Goal: Book appointment/travel/reservation

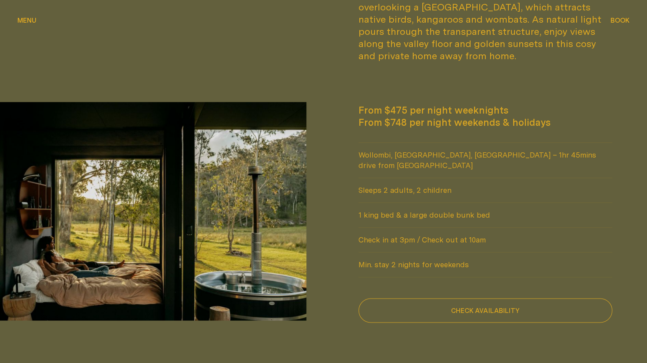
scroll to position [696, 0]
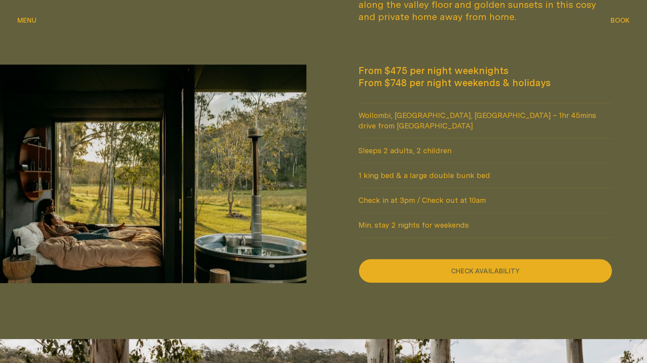
click at [467, 258] on button "Check availability" at bounding box center [486, 270] width 254 height 24
select select "******"
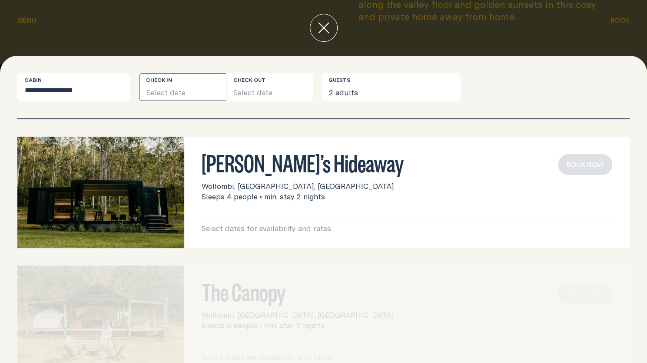
click at [160, 90] on button "Select date" at bounding box center [182, 87] width 87 height 28
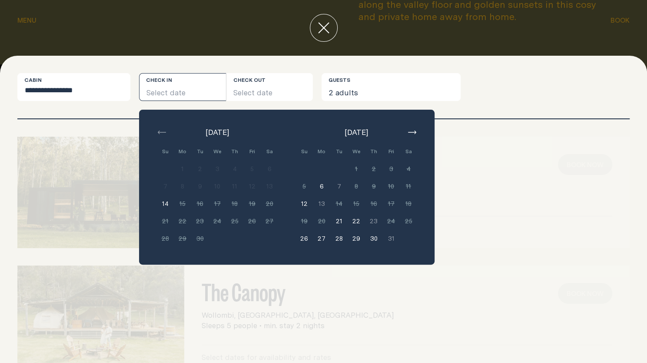
click at [530, 214] on div "[PERSON_NAME]’s Hideaway Wollombi, [GEOGRAPHIC_DATA], [GEOGRAPHIC_DATA] Sleeps …" at bounding box center [323, 192] width 613 height 111
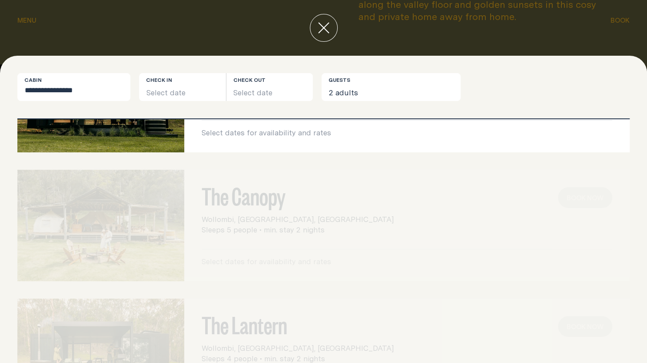
scroll to position [0, 0]
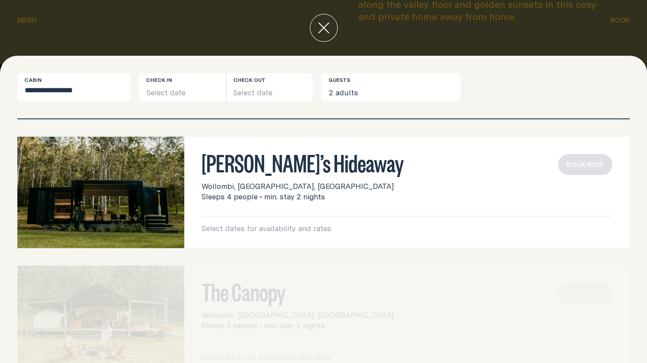
click at [320, 323] on div "The Canopy Wollombi, [GEOGRAPHIC_DATA], [GEOGRAPHIC_DATA] Sleeps 5 people • min…" at bounding box center [323, 320] width 613 height 111
click at [71, 65] on div "**********" at bounding box center [323, 209] width 647 height 307
click at [57, 77] on select "**********" at bounding box center [73, 87] width 113 height 28
select select
click at [17, 73] on select "**********" at bounding box center [73, 87] width 113 height 28
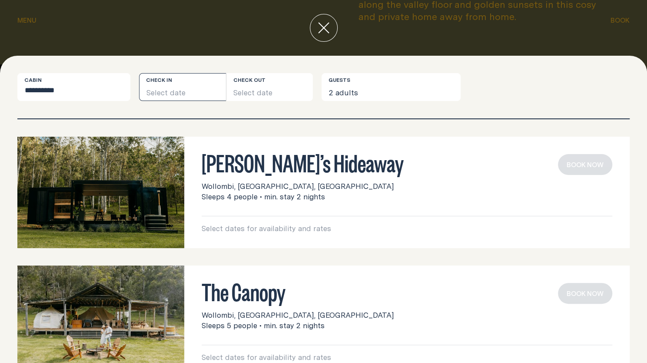
click at [175, 95] on button "Select date" at bounding box center [182, 87] width 87 height 28
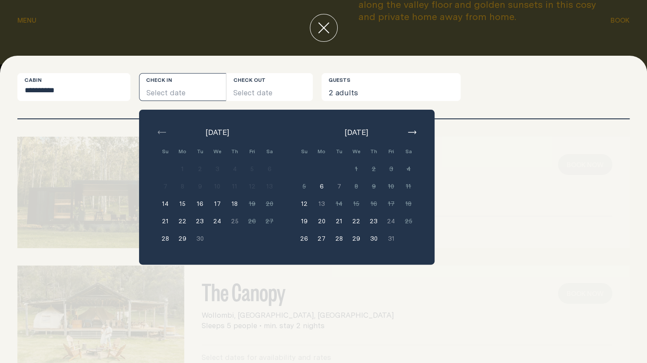
click at [498, 285] on div "The Canopy Wollombi, [GEOGRAPHIC_DATA], [GEOGRAPHIC_DATA] Sleeps 5 people • min…" at bounding box center [323, 320] width 613 height 111
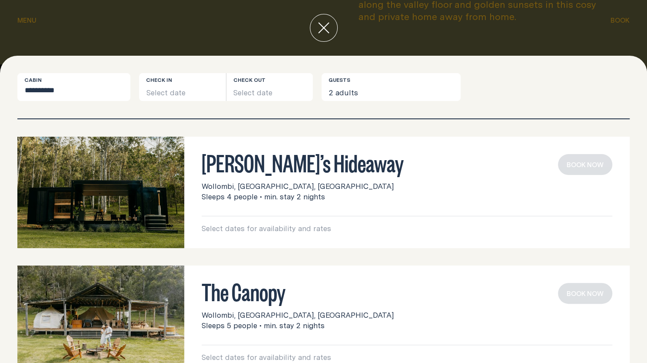
click at [87, 187] on img at bounding box center [100, 192] width 167 height 111
click at [124, 178] on img at bounding box center [100, 192] width 167 height 111
click at [159, 231] on img at bounding box center [100, 192] width 167 height 111
click at [155, 237] on img at bounding box center [100, 192] width 167 height 111
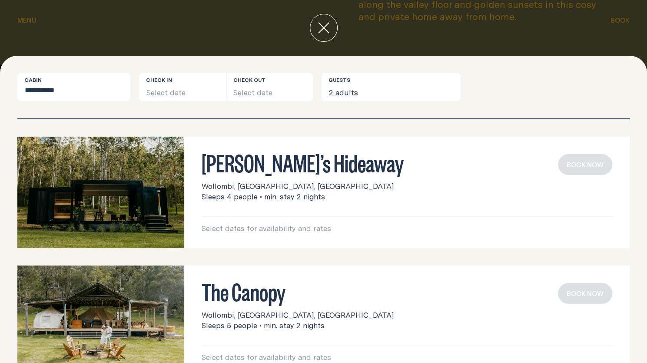
click at [155, 237] on img at bounding box center [100, 192] width 167 height 111
drag, startPoint x: 155, startPoint y: 237, endPoint x: 150, endPoint y: 234, distance: 6.4
click at [151, 235] on img at bounding box center [100, 192] width 167 height 111
click at [150, 234] on img at bounding box center [100, 192] width 167 height 111
click at [33, 14] on div at bounding box center [323, 28] width 647 height 56
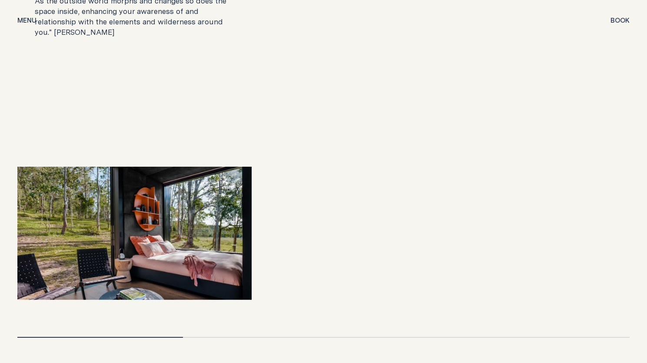
scroll to position [1700, 0]
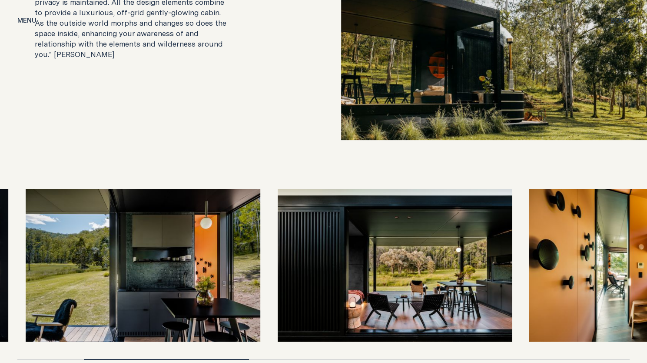
drag, startPoint x: 633, startPoint y: 244, endPoint x: 380, endPoint y: 259, distance: 253.5
click at [380, 259] on img at bounding box center [395, 265] width 234 height 153
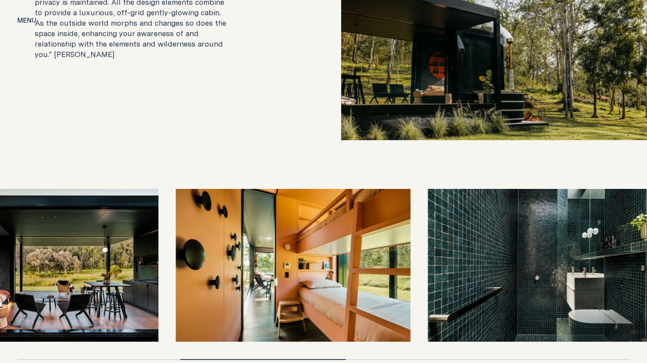
drag, startPoint x: 523, startPoint y: 246, endPoint x: 175, endPoint y: 260, distance: 348.2
click at [175, 260] on div at bounding box center [323, 265] width 613 height 153
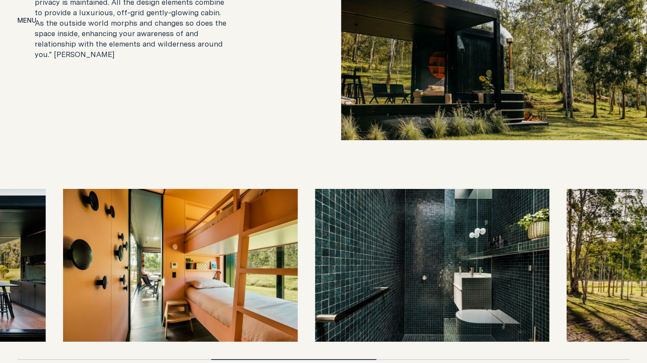
drag, startPoint x: 561, startPoint y: 238, endPoint x: 240, endPoint y: 272, distance: 322.7
click at [315, 272] on img at bounding box center [432, 265] width 234 height 153
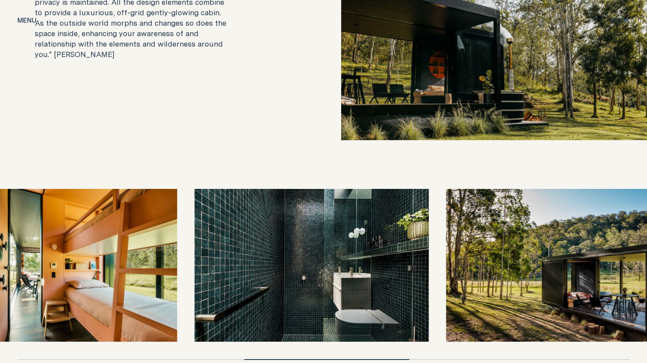
drag, startPoint x: 390, startPoint y: 230, endPoint x: 33, endPoint y: 195, distance: 358.7
click at [194, 195] on img at bounding box center [311, 265] width 234 height 153
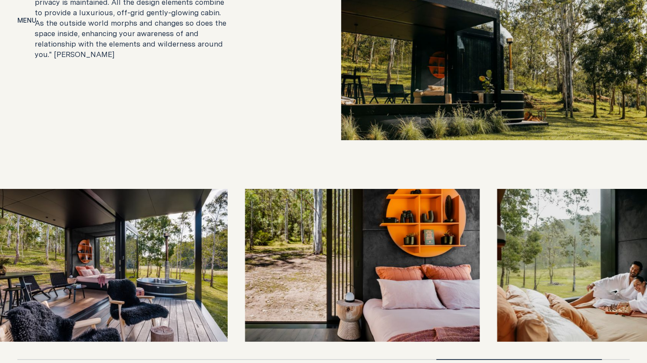
drag, startPoint x: 378, startPoint y: 240, endPoint x: 119, endPoint y: 266, distance: 260.4
click at [245, 266] on img at bounding box center [362, 265] width 234 height 153
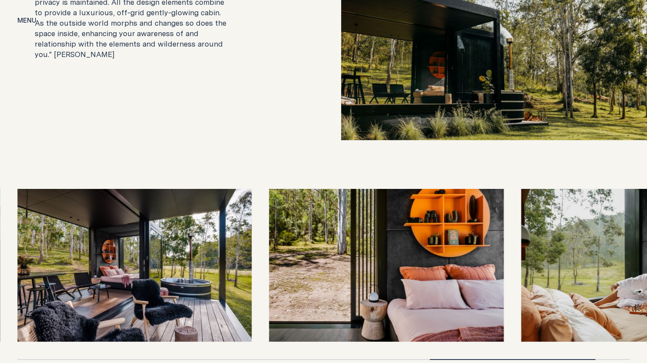
drag, startPoint x: 127, startPoint y: 257, endPoint x: 562, endPoint y: 114, distance: 458.2
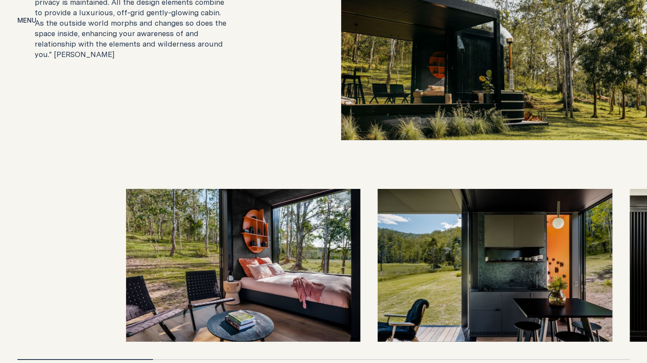
drag, startPoint x: 214, startPoint y: 200, endPoint x: 391, endPoint y: 180, distance: 178.5
click at [391, 189] on div at bounding box center [323, 265] width 613 height 153
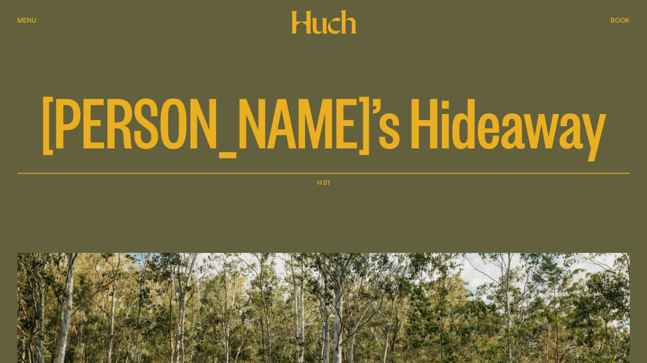
scroll to position [13, 0]
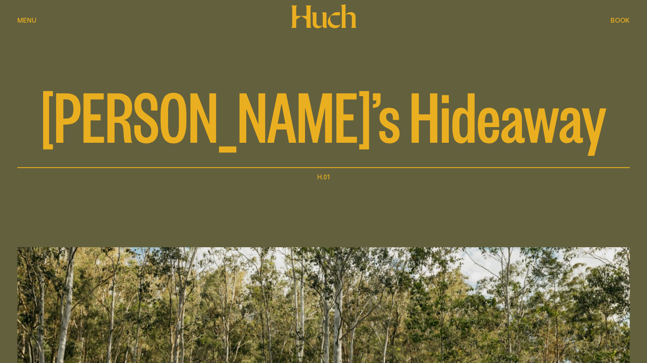
click at [33, 17] on span "Menu" at bounding box center [26, 13] width 19 height 7
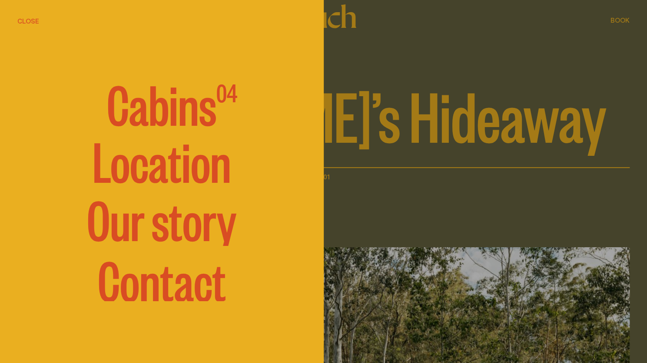
click at [447, 134] on div at bounding box center [323, 181] width 647 height 363
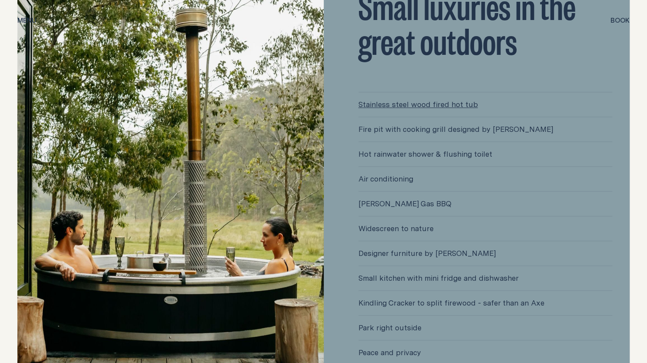
scroll to position [2155, 0]
